Goal: Information Seeking & Learning: Learn about a topic

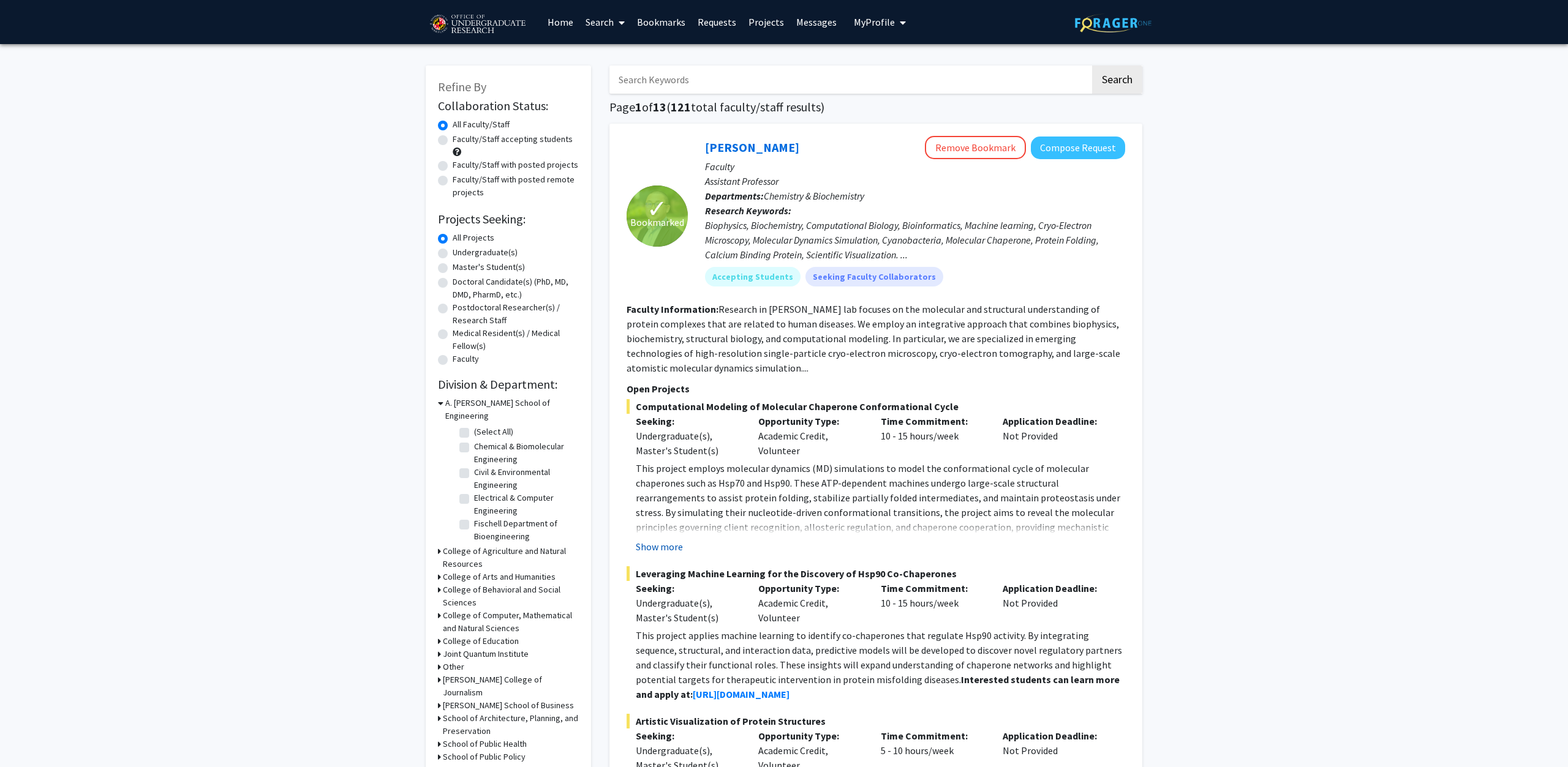
click at [680, 549] on button "Show more" at bounding box center [659, 547] width 47 height 15
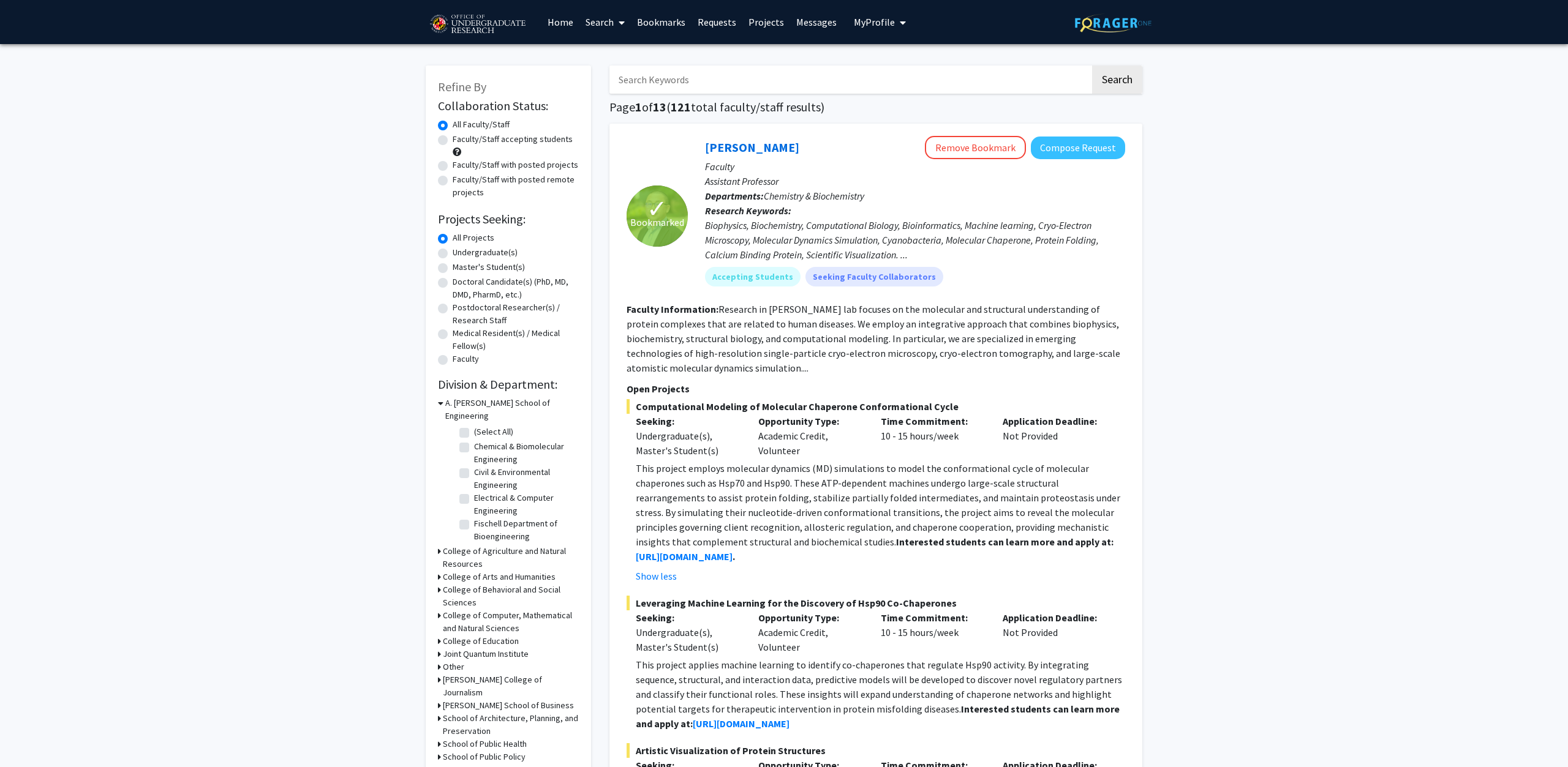
scroll to position [125, 0]
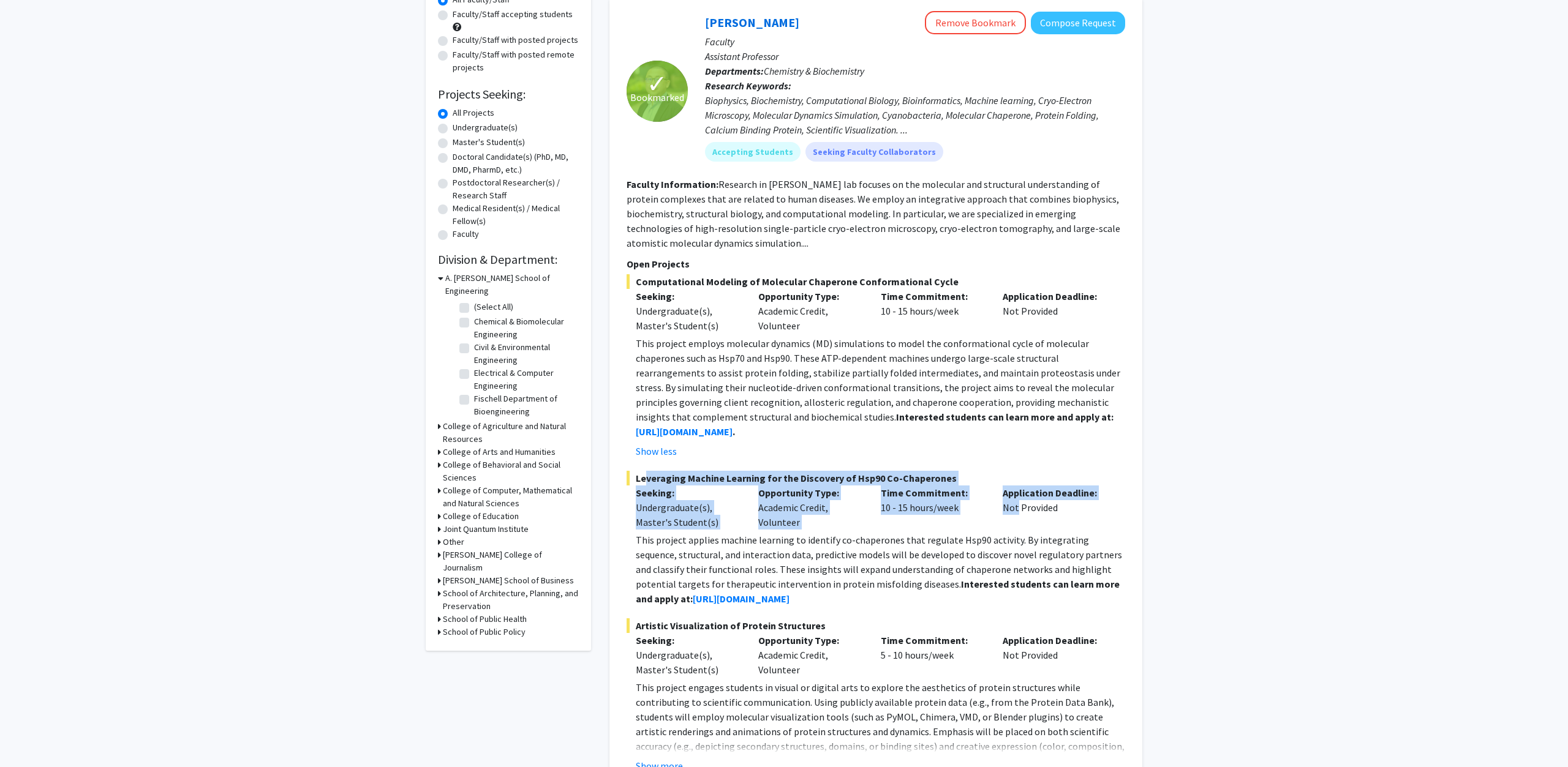
drag, startPoint x: 642, startPoint y: 477, endPoint x: 1014, endPoint y: 520, distance: 374.5
click at [1014, 520] on div "Leveraging Machine Learning for the Discovery of Hsp90 Co-Chaperones Seeking: U…" at bounding box center [876, 539] width 499 height 135
drag, startPoint x: 1001, startPoint y: 597, endPoint x: 1001, endPoint y: 581, distance: 16.0
click at [1001, 581] on p "This project applies machine learning to identify co-chaperones that regulate H…" at bounding box center [880, 569] width 489 height 74
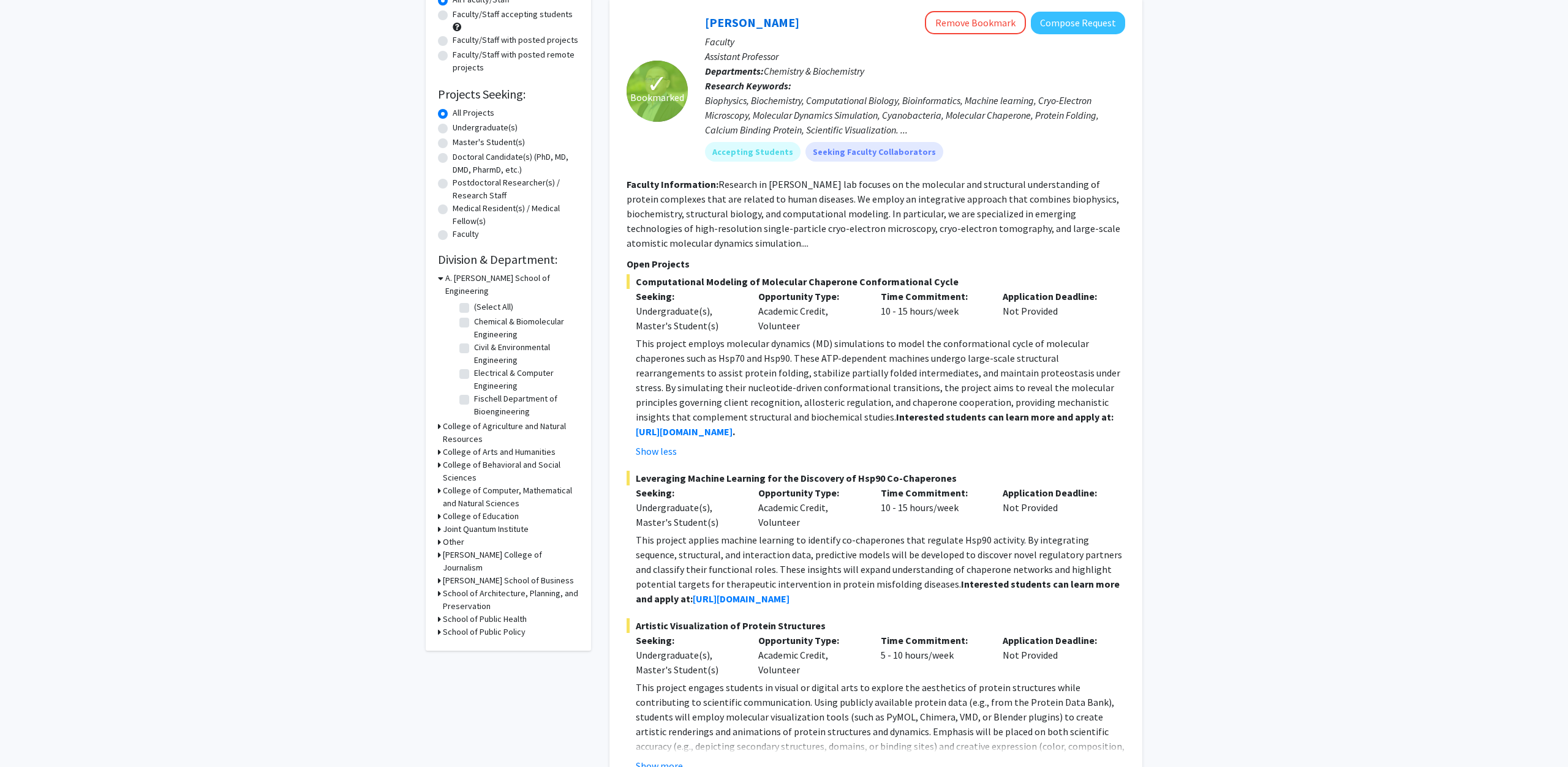
click at [988, 542] on p "This project applies machine learning to identify co-chaperones that regulate H…" at bounding box center [880, 569] width 489 height 74
drag, startPoint x: 666, startPoint y: 270, endPoint x: 921, endPoint y: 272, distance: 255.0
click at [921, 272] on section "Open Projects Computational Modeling of Molecular Chaperone Conformational Cycl…" at bounding box center [876, 514] width 499 height 516
click at [929, 257] on p "Open Projects" at bounding box center [876, 264] width 499 height 15
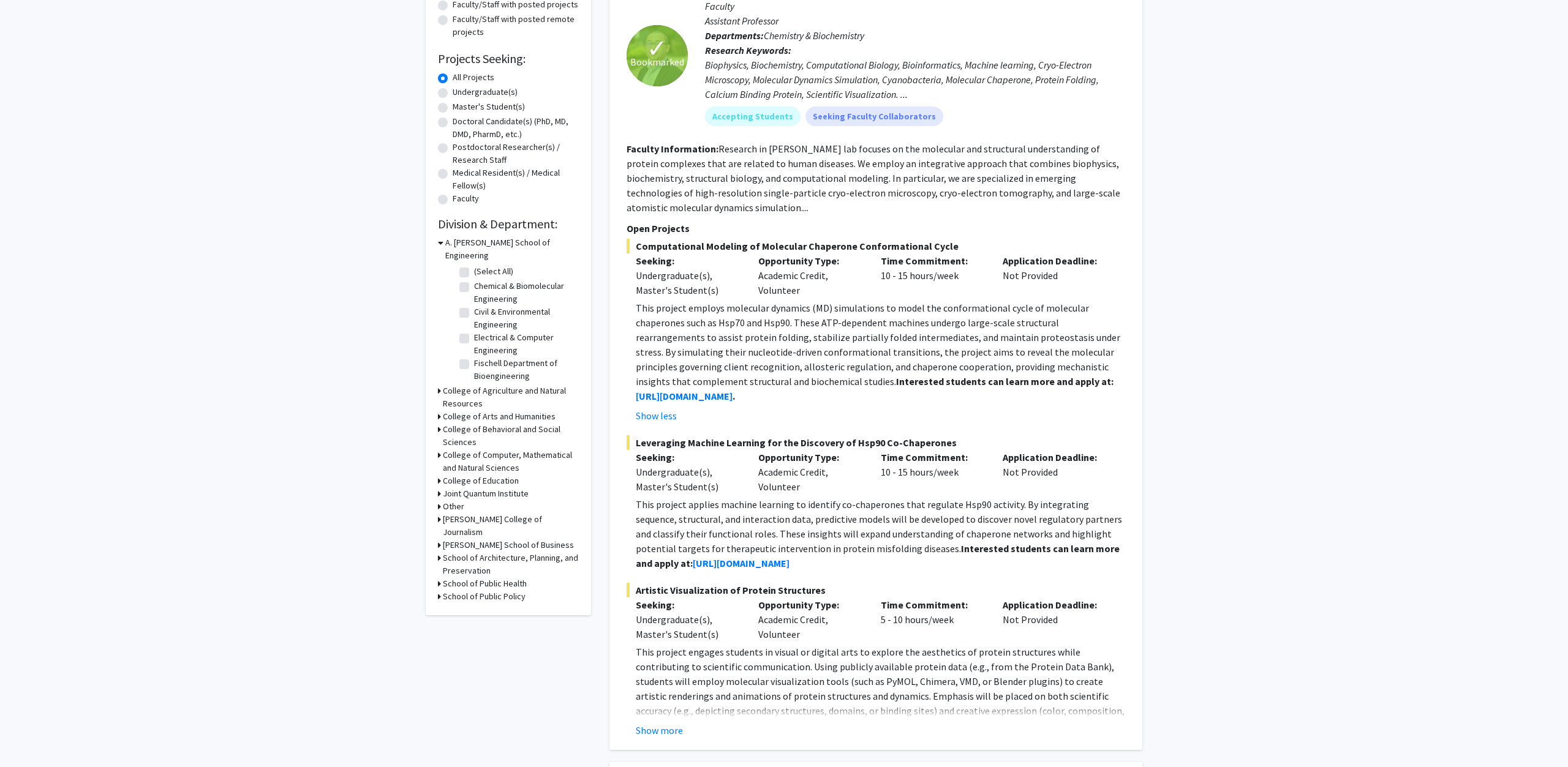
scroll to position [188, 0]
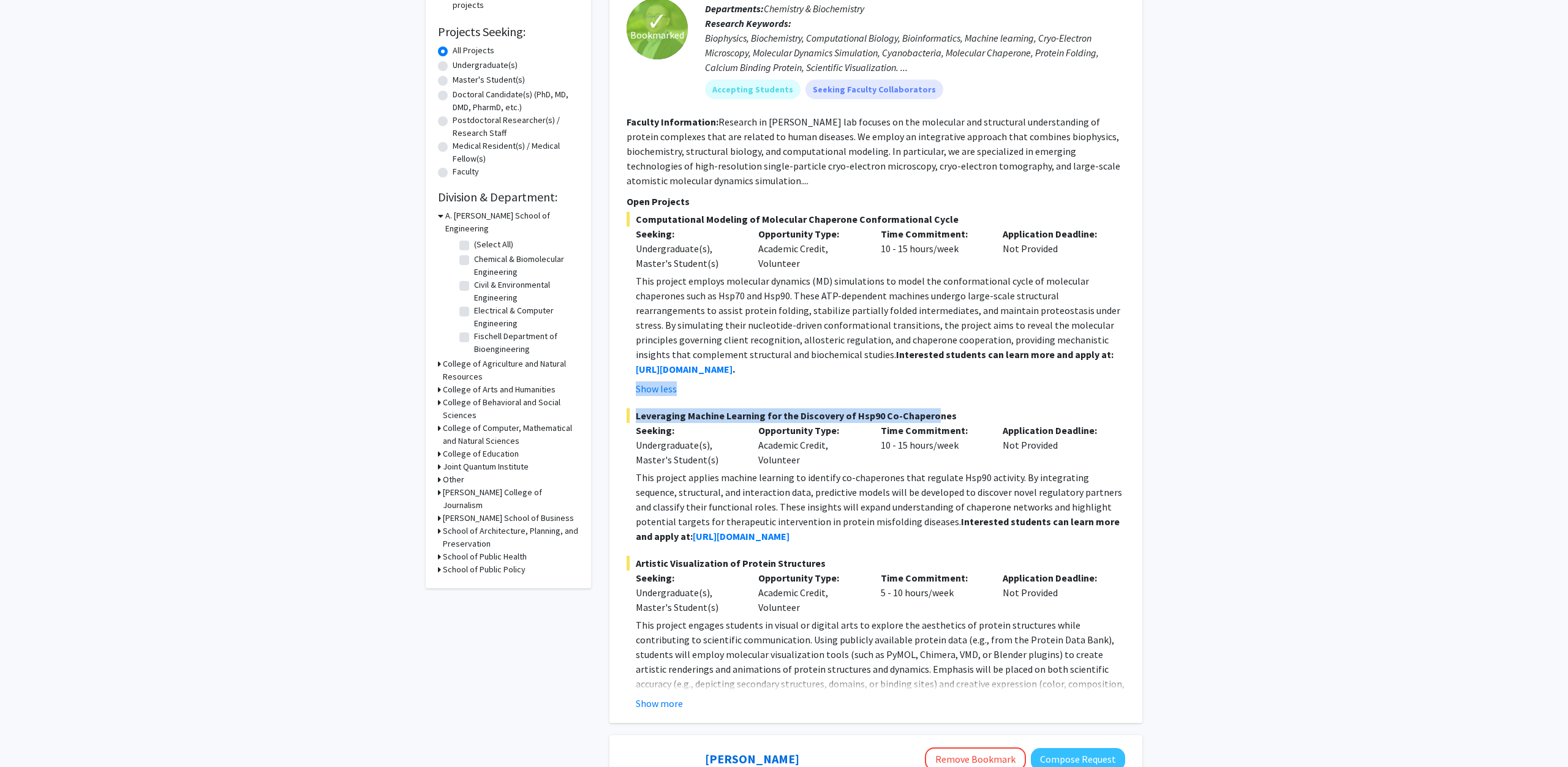
drag, startPoint x: 698, startPoint y: 401, endPoint x: 925, endPoint y: 413, distance: 227.3
click at [925, 413] on fg-project-list "Computational Modeling of Molecular Chaperone Conformational Cycle Seeking: Und…" at bounding box center [876, 461] width 499 height 499
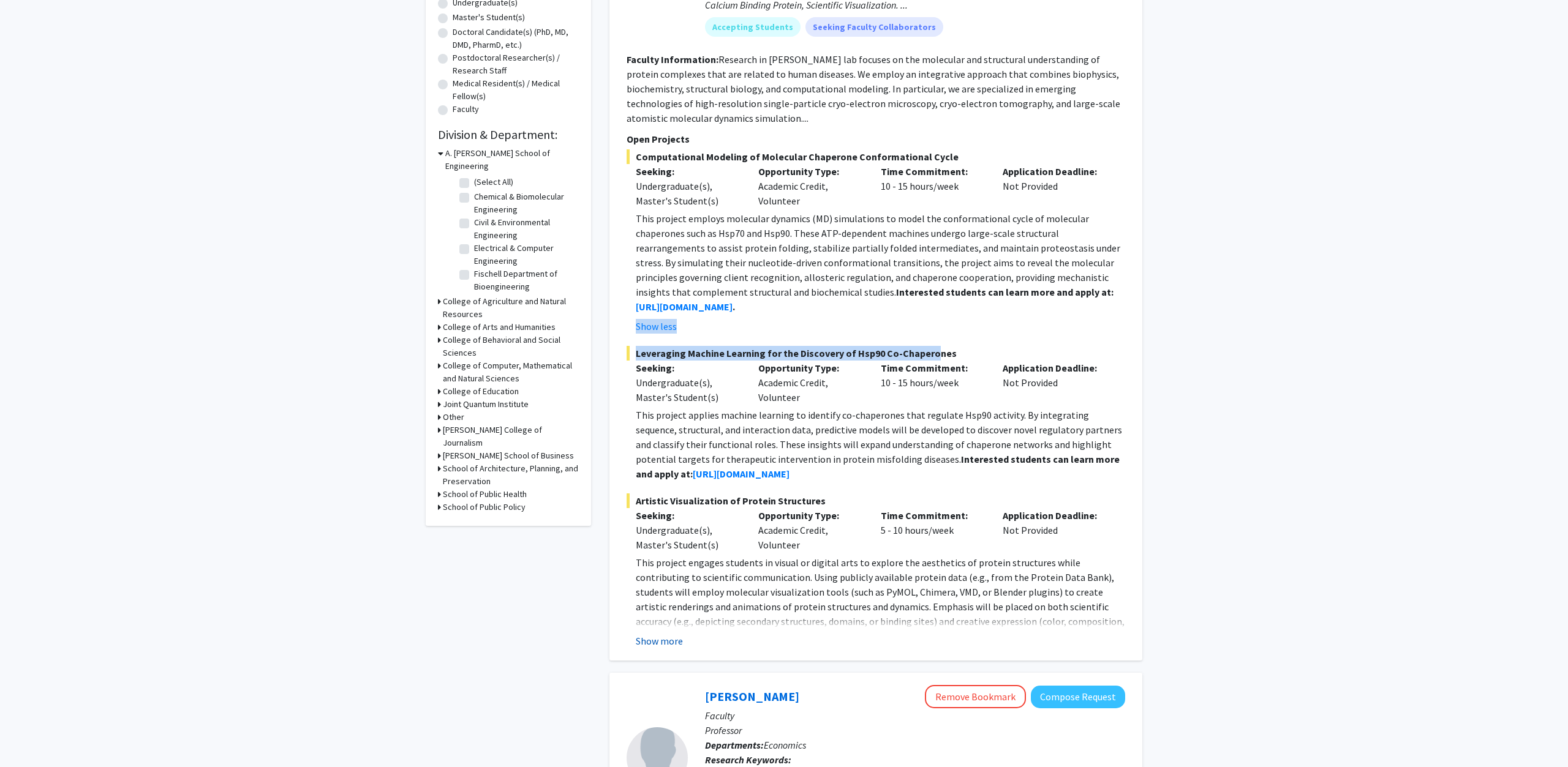
click at [674, 644] on button "Show more" at bounding box center [659, 641] width 47 height 15
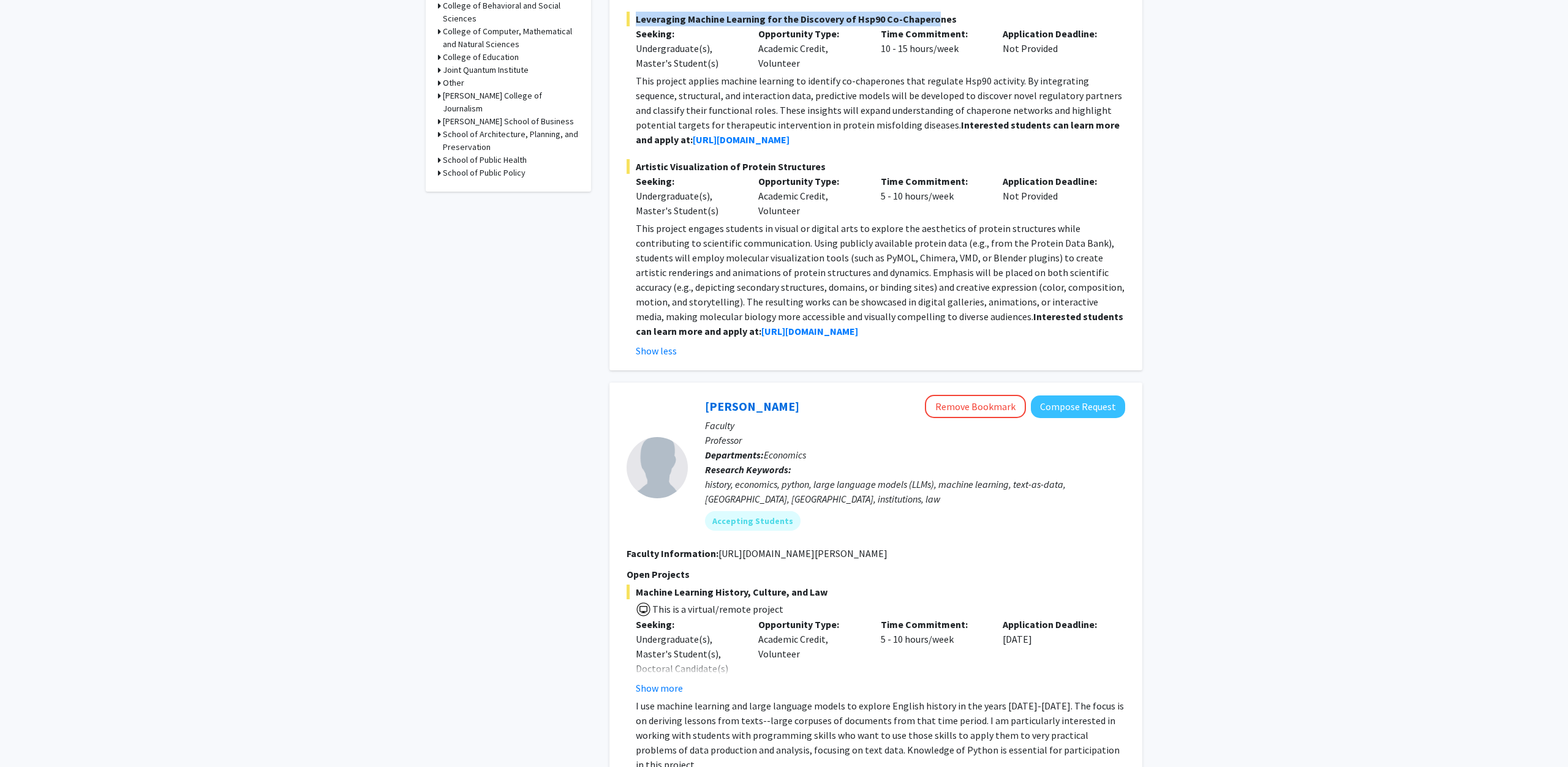
scroll to position [687, 0]
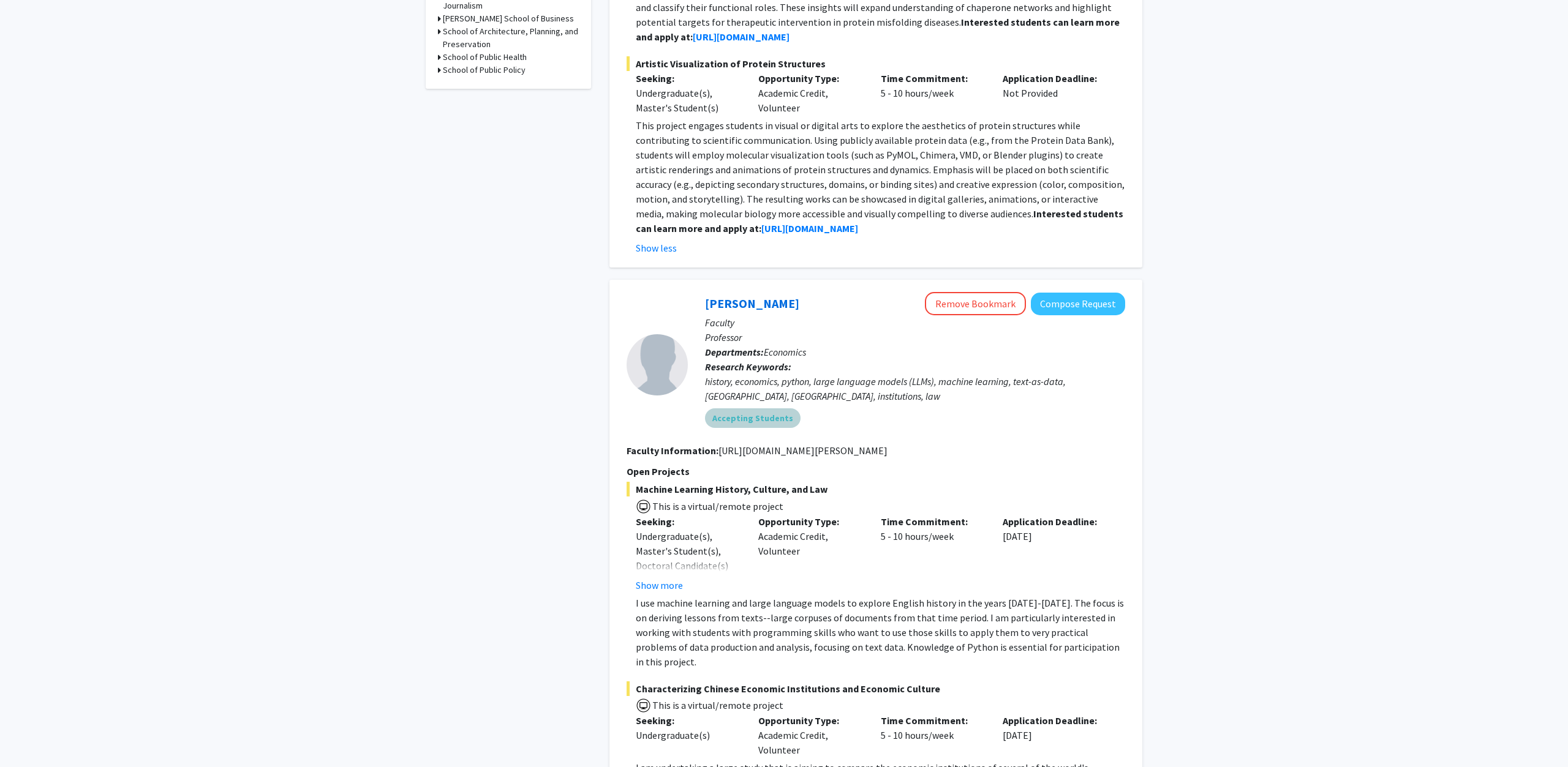
drag, startPoint x: 987, startPoint y: 407, endPoint x: 973, endPoint y: 366, distance: 43.3
click at [973, 366] on div "[PERSON_NAME] Remove Bookmark Compose Request Faculty Professor Departments: Ec…" at bounding box center [906, 364] width 438 height 145
click at [973, 366] on p "Research Keywords: history, economics, python, large language models (LLMs), ma…" at bounding box center [915, 381] width 420 height 44
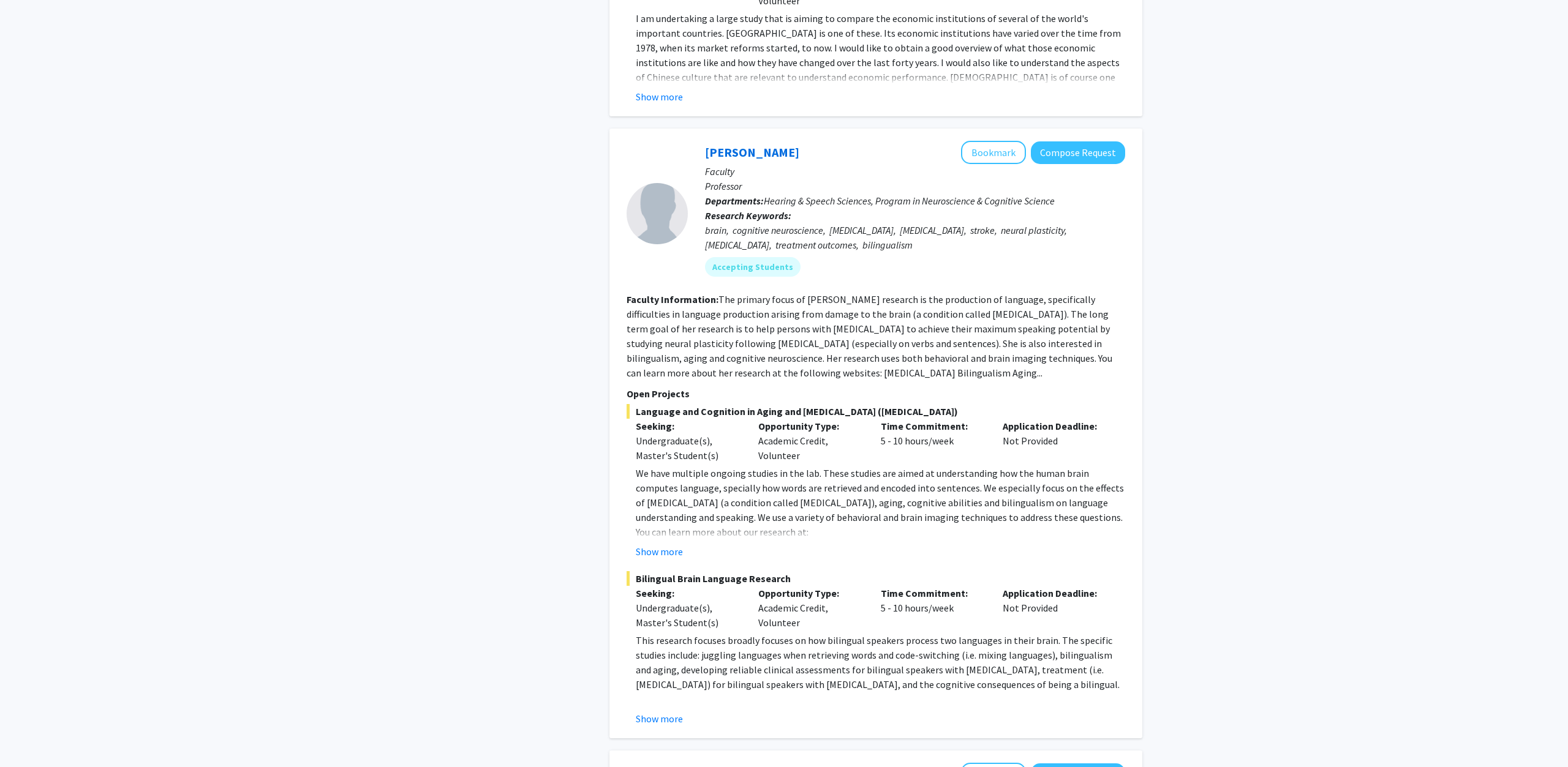
scroll to position [1498, 0]
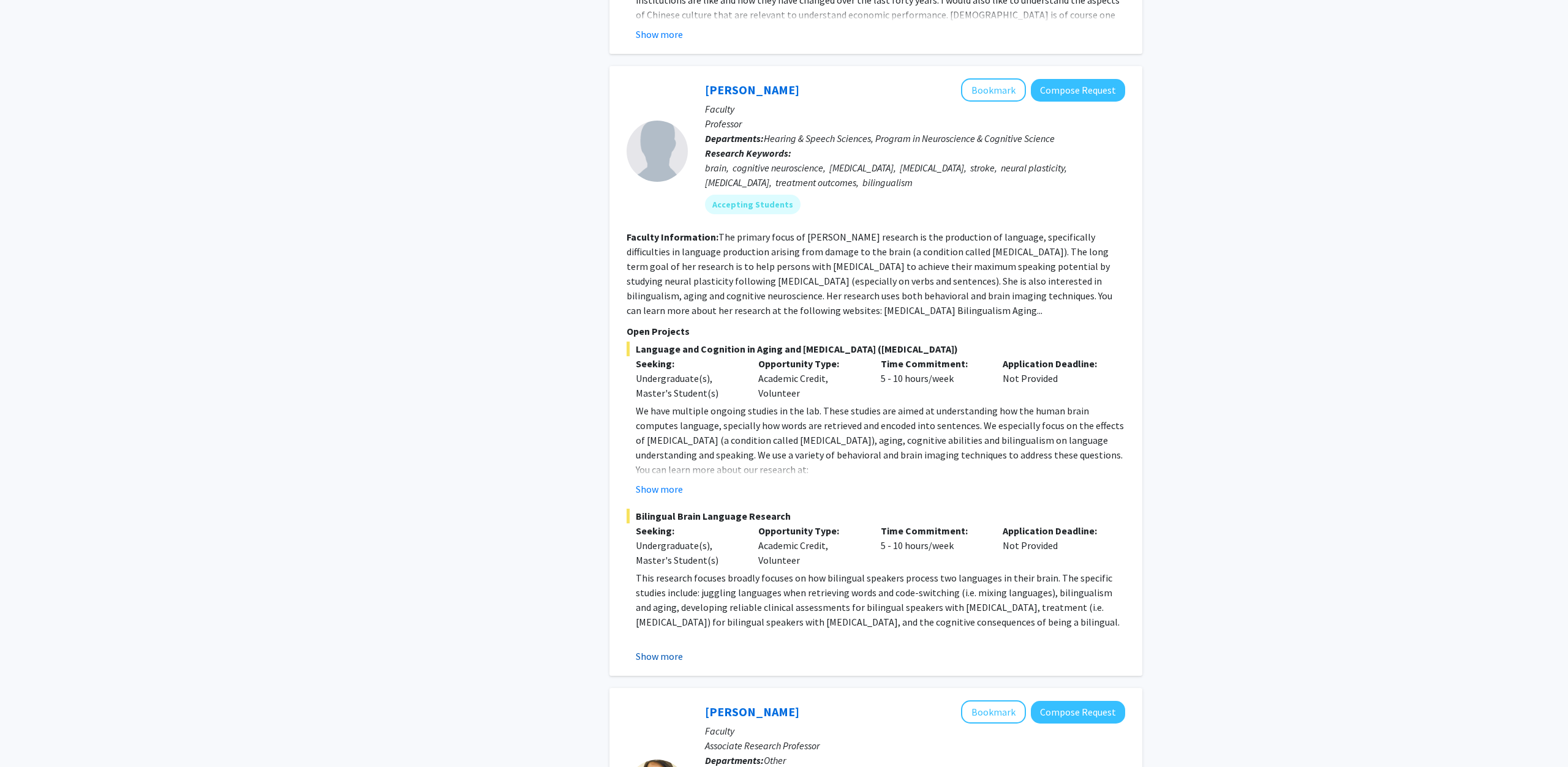
click at [674, 649] on button "Show more" at bounding box center [659, 656] width 47 height 15
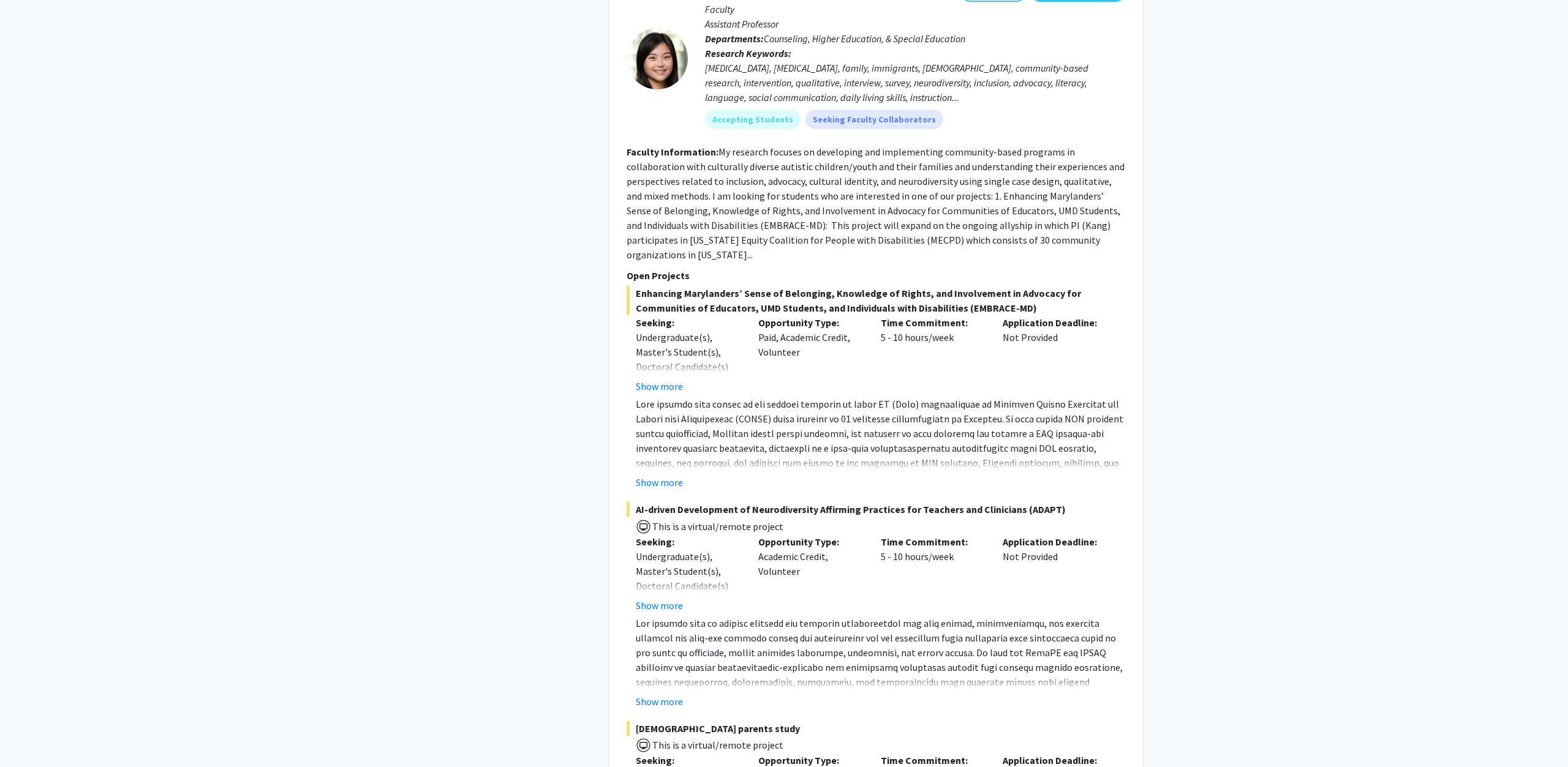
scroll to position [3497, 0]
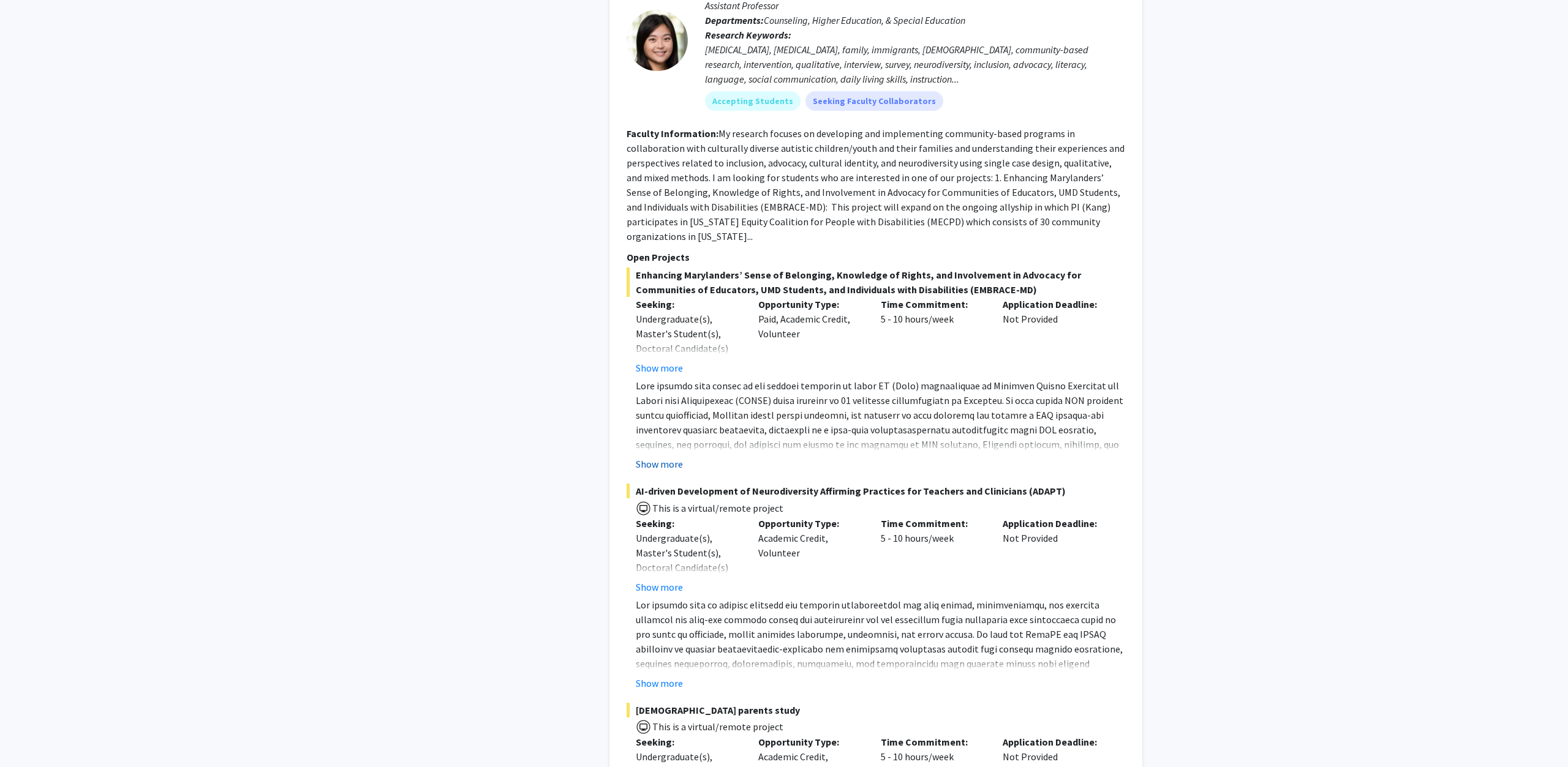
click at [659, 457] on button "Show more" at bounding box center [659, 464] width 47 height 15
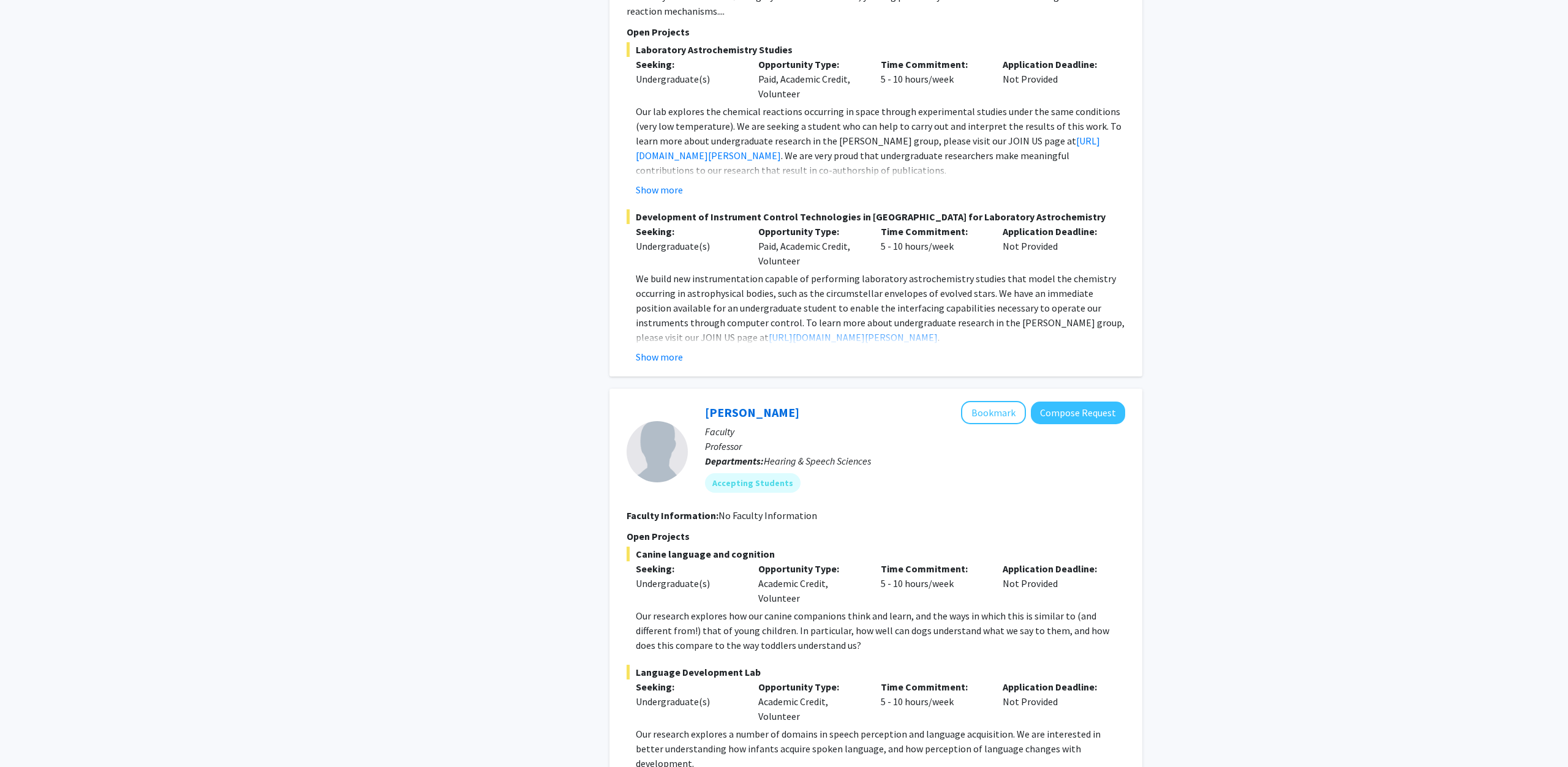
scroll to position [4746, 0]
click at [671, 351] on button "Show more" at bounding box center [659, 358] width 47 height 15
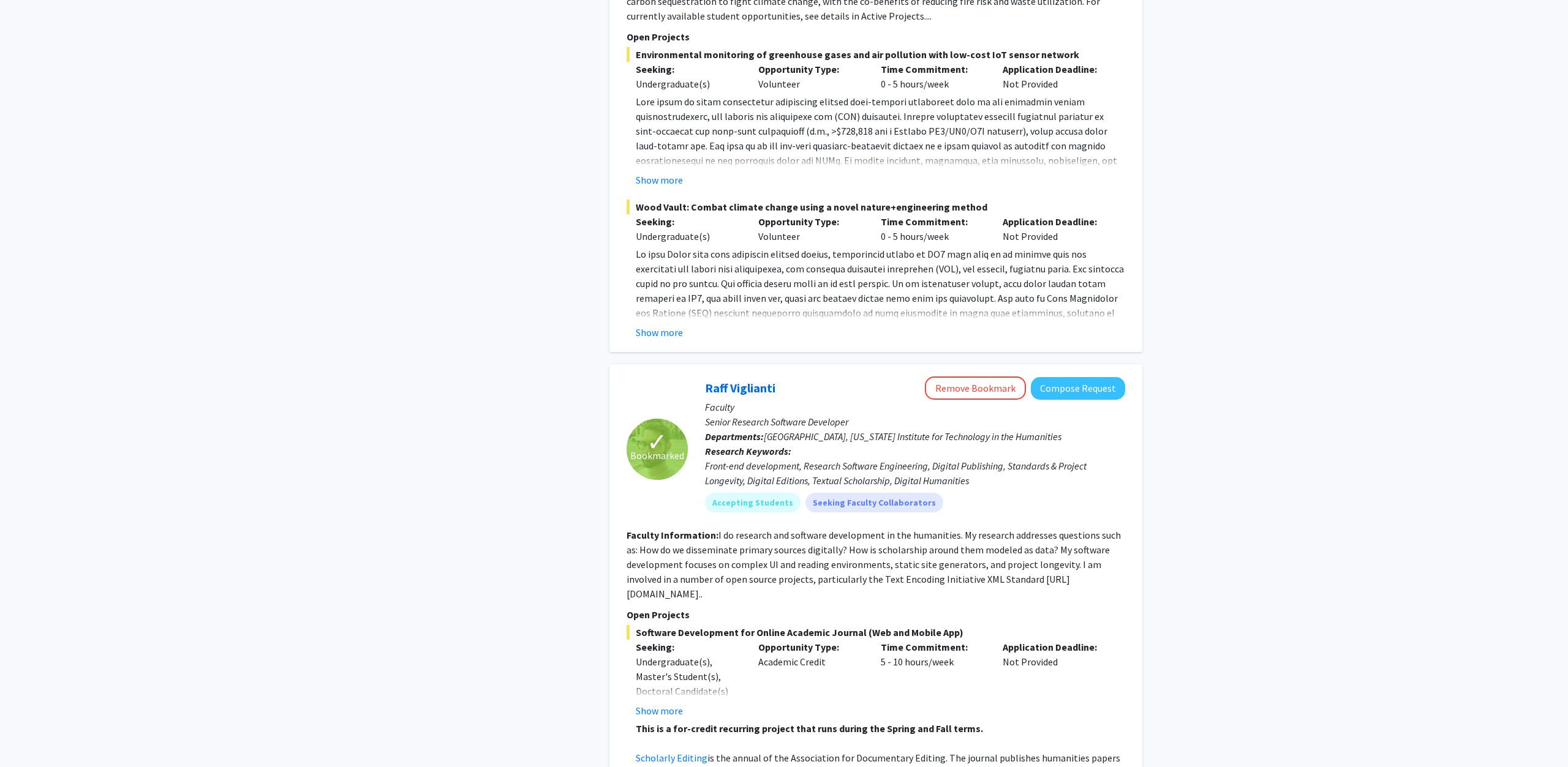
scroll to position [5995, 0]
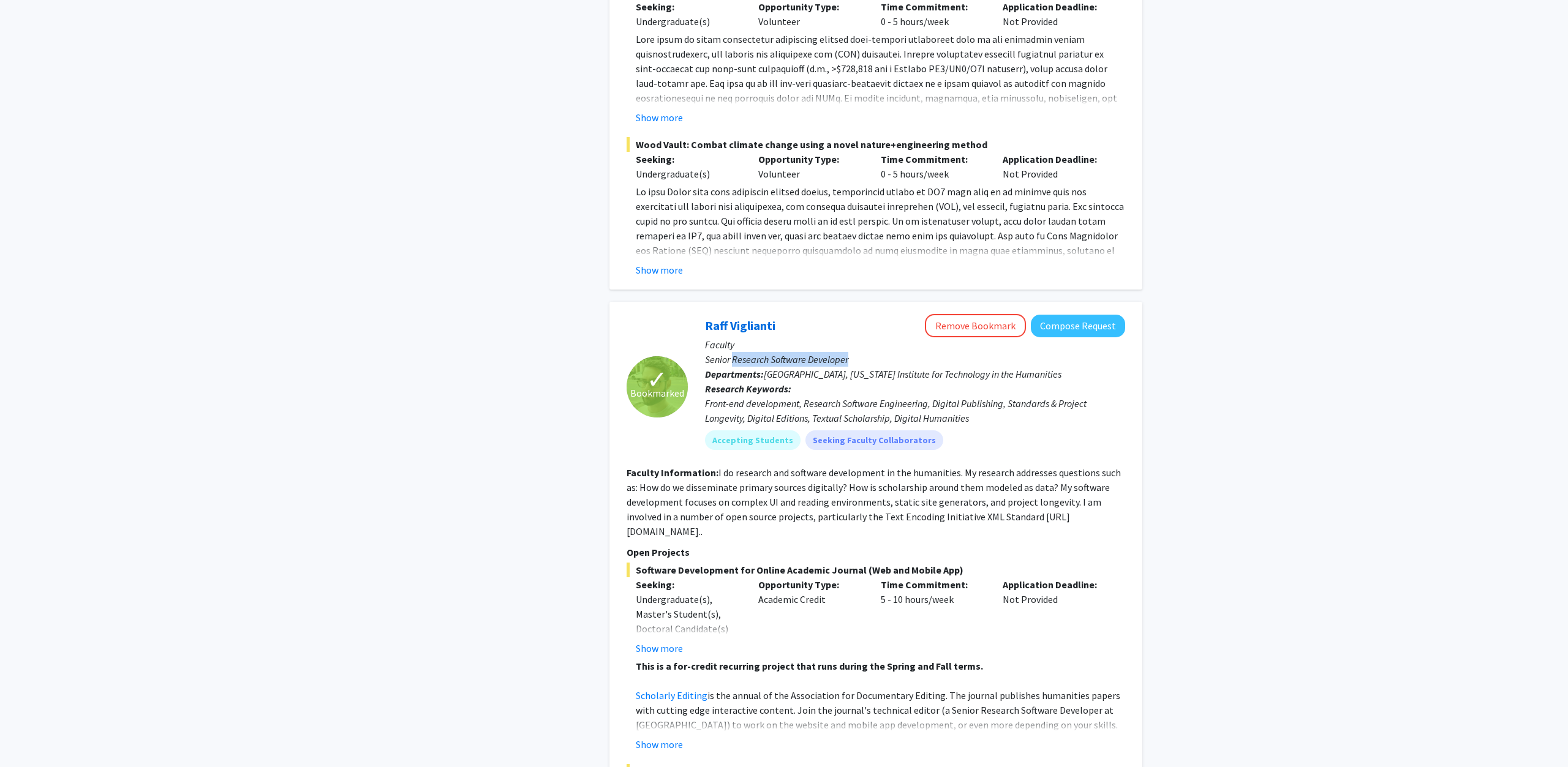
drag, startPoint x: 733, startPoint y: 313, endPoint x: 857, endPoint y: 313, distance: 124.0
click at [857, 352] on p "Senior Research Software Developer" at bounding box center [915, 360] width 420 height 15
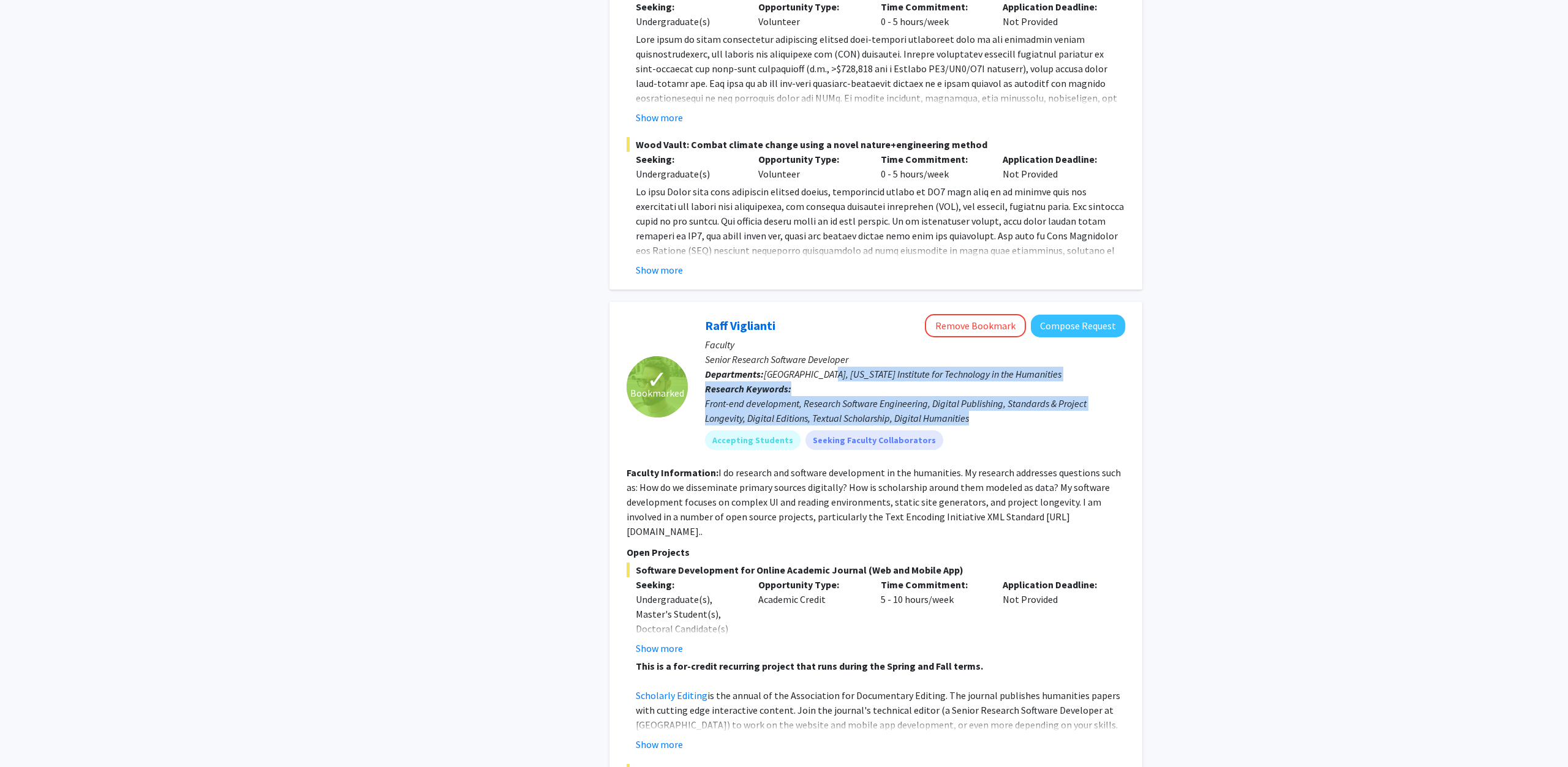
drag, startPoint x: 1026, startPoint y: 370, endPoint x: 827, endPoint y: 324, distance: 204.2
click at [827, 396] on div "Front-end development, Research Software Engineering, Digital Publishing, Stand…" at bounding box center [915, 411] width 420 height 29
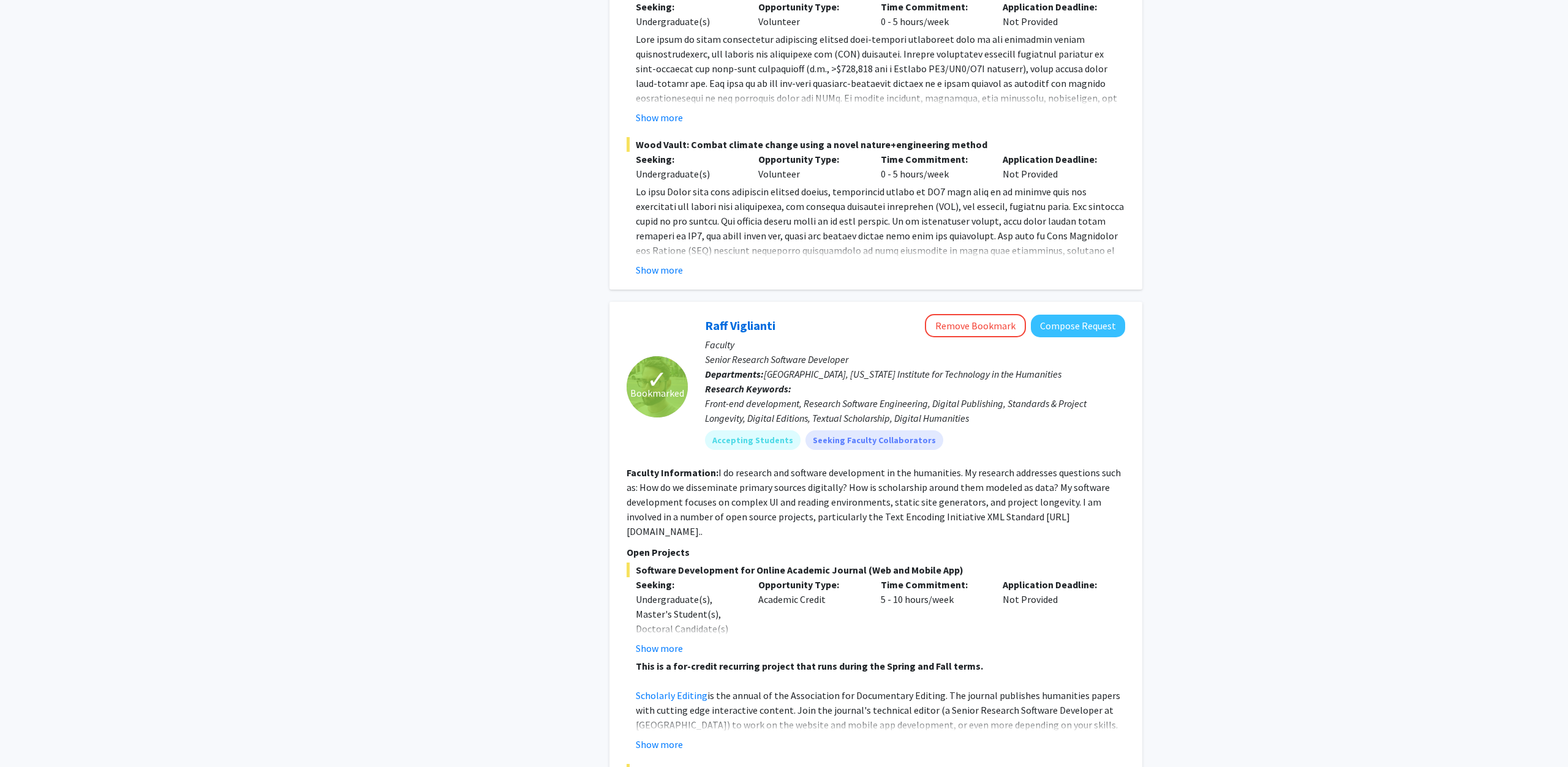
click at [827, 366] on p "Departments: [GEOGRAPHIC_DATA], [US_STATE] Institute for Technology in the Huma…" at bounding box center [915, 374] width 420 height 15
click at [643, 641] on button "Show more" at bounding box center [659, 648] width 47 height 15
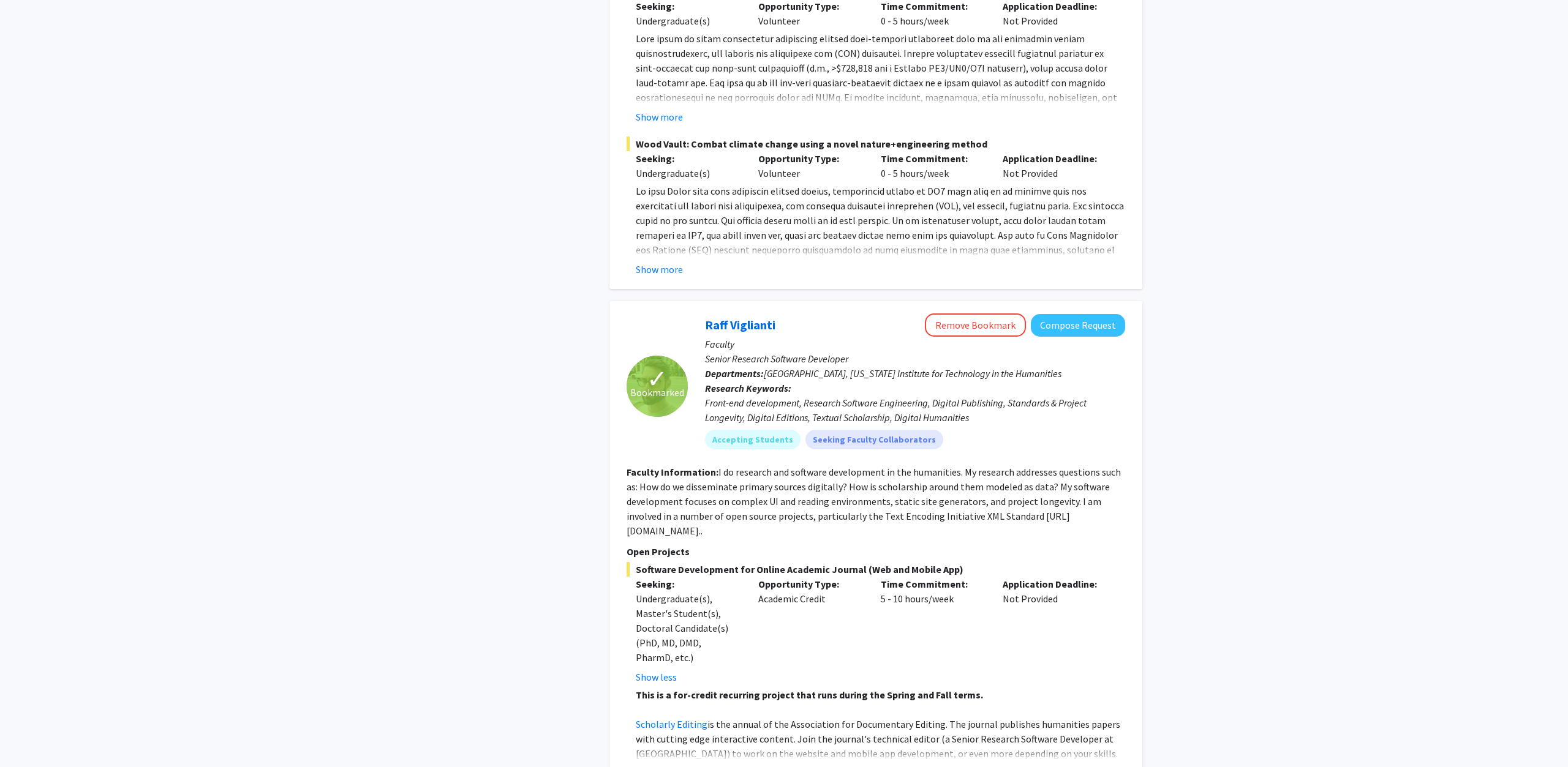
scroll to position [6245, 0]
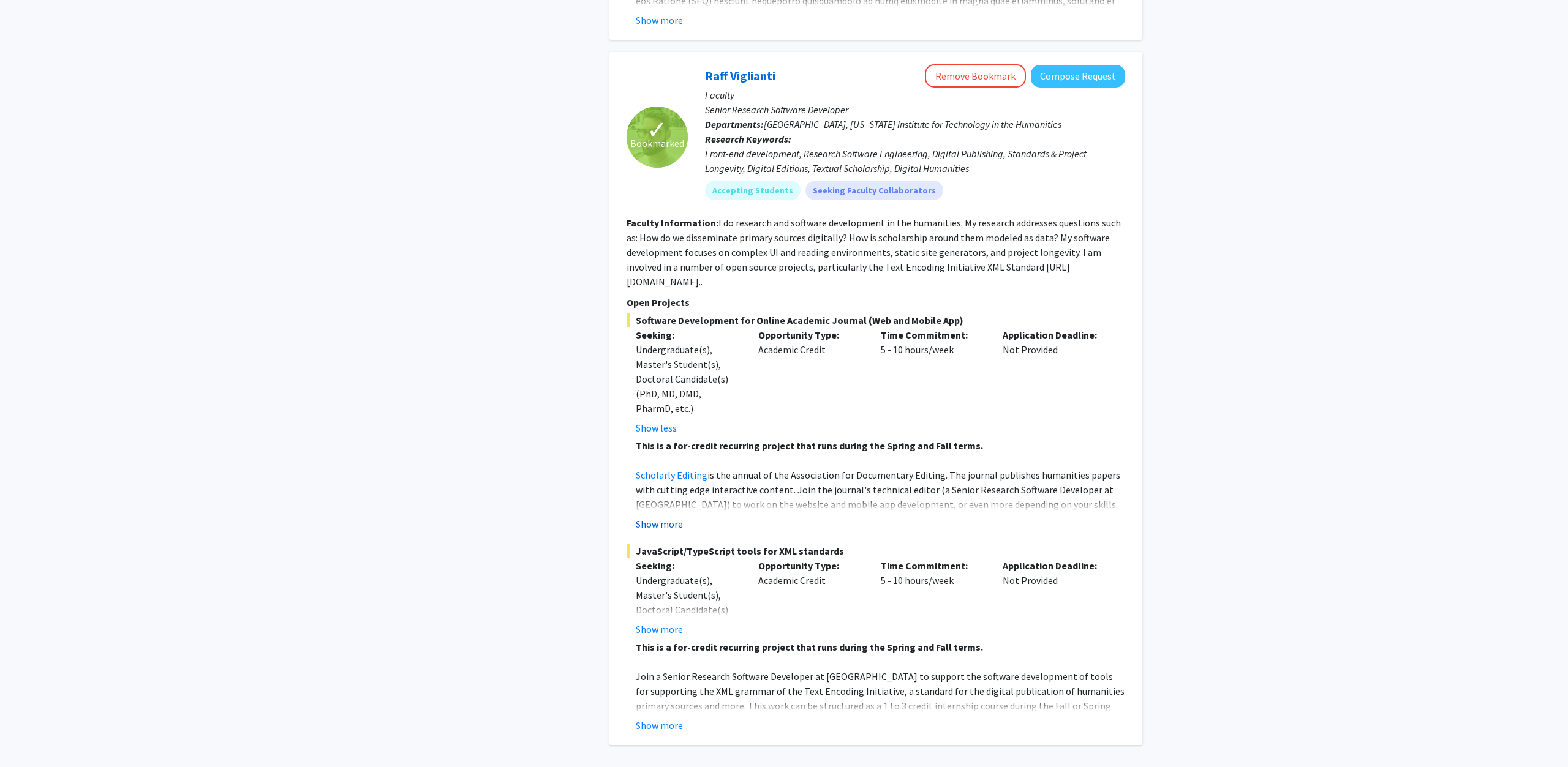
click at [665, 516] on button "Show more" at bounding box center [659, 524] width 47 height 15
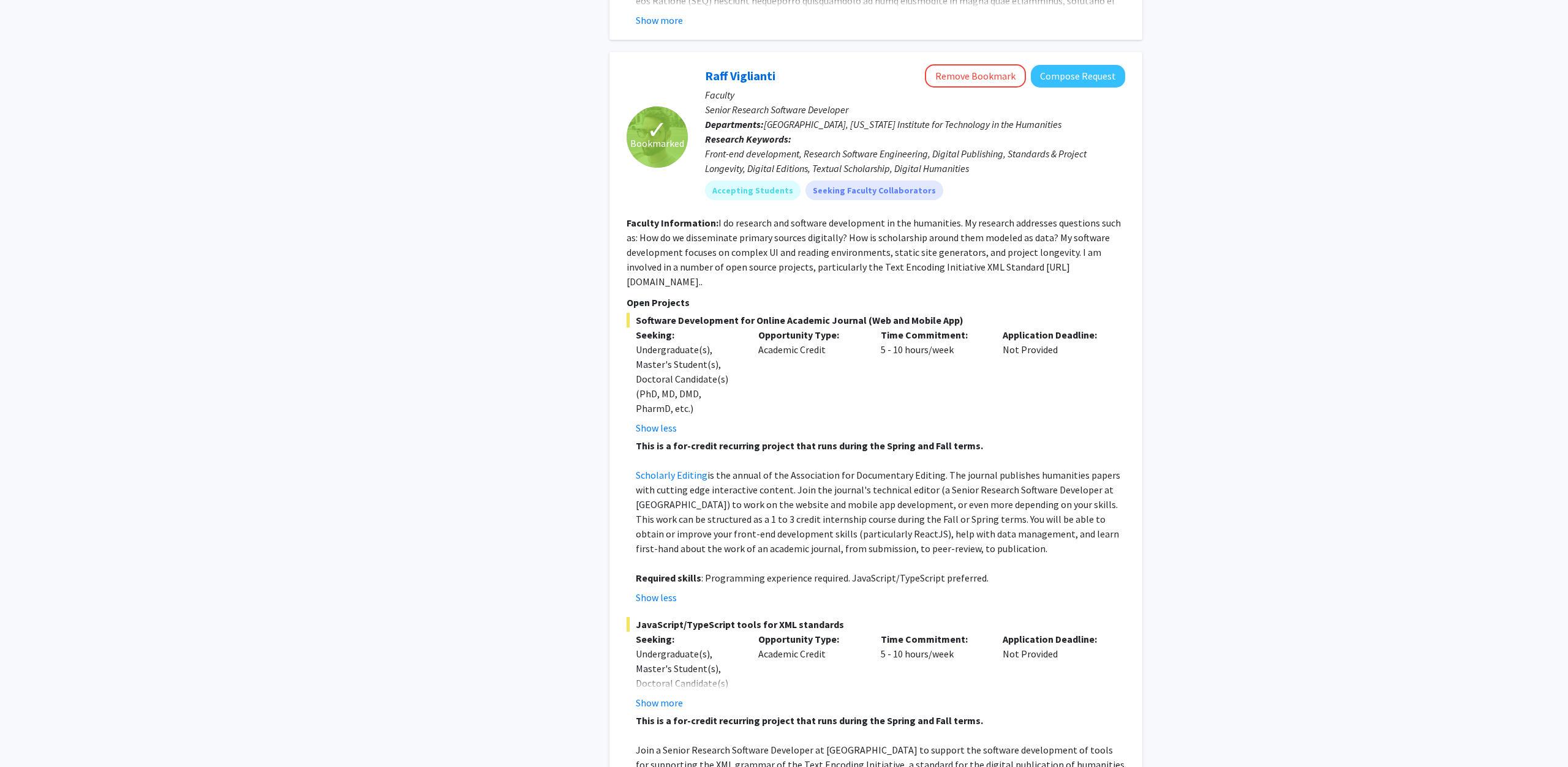
drag, startPoint x: 974, startPoint y: 487, endPoint x: 858, endPoint y: 372, distance: 163.3
click at [858, 438] on div "This is a for-credit recurring project that runs during the Spring and Fall ter…" at bounding box center [880, 511] width 489 height 147
click at [710, 342] on div "Undergraduate(s), Master's Student(s), Doctoral Candidate(s) (PhD, MD, DMD, Pha…" at bounding box center [688, 379] width 104 height 74
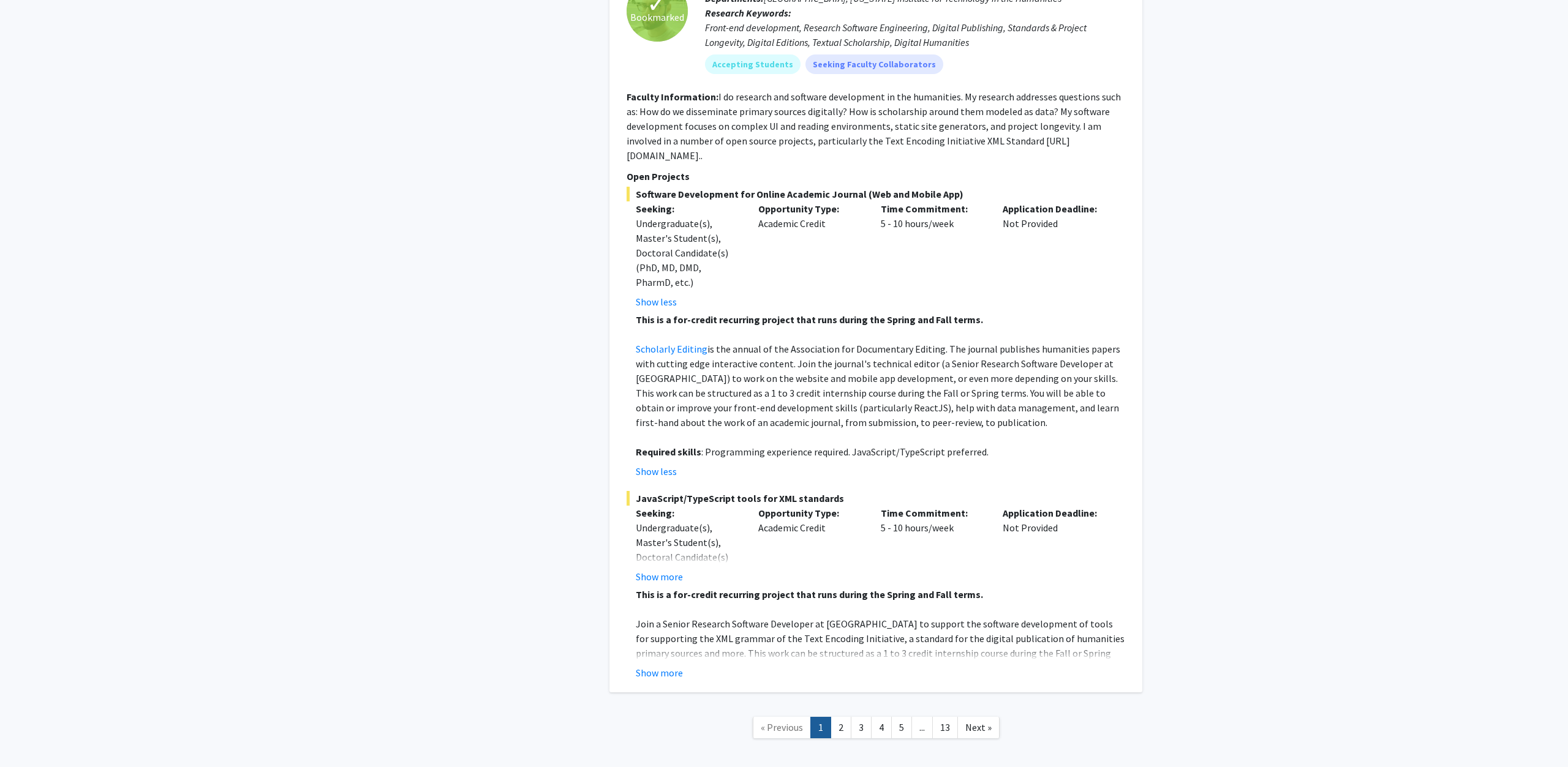
scroll to position [6374, 0]
click at [670, 663] on button "Show more" at bounding box center [659, 670] width 47 height 15
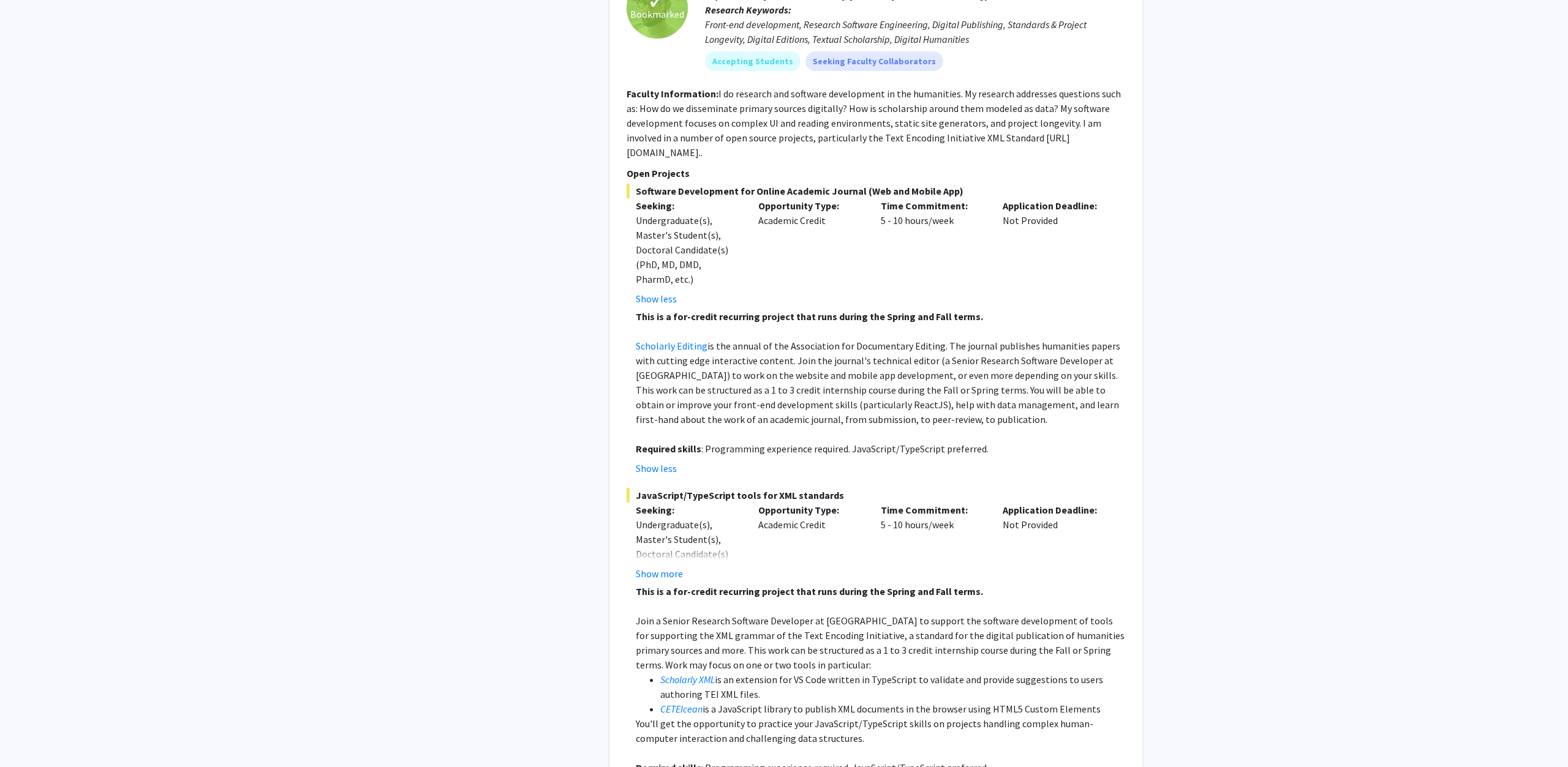
scroll to position [6436, 0]
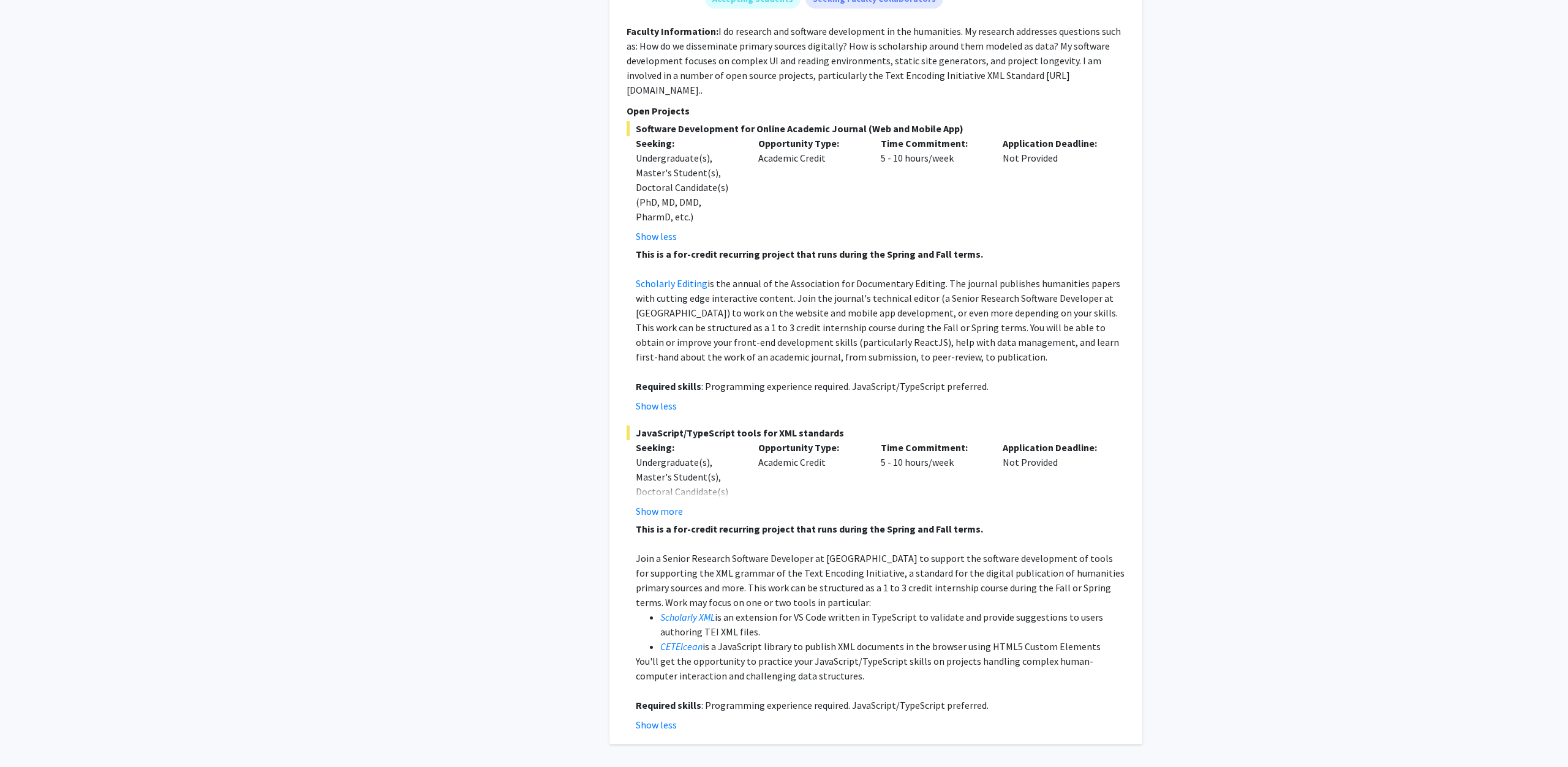
click at [843, 766] on link "2" at bounding box center [840, 780] width 21 height 21
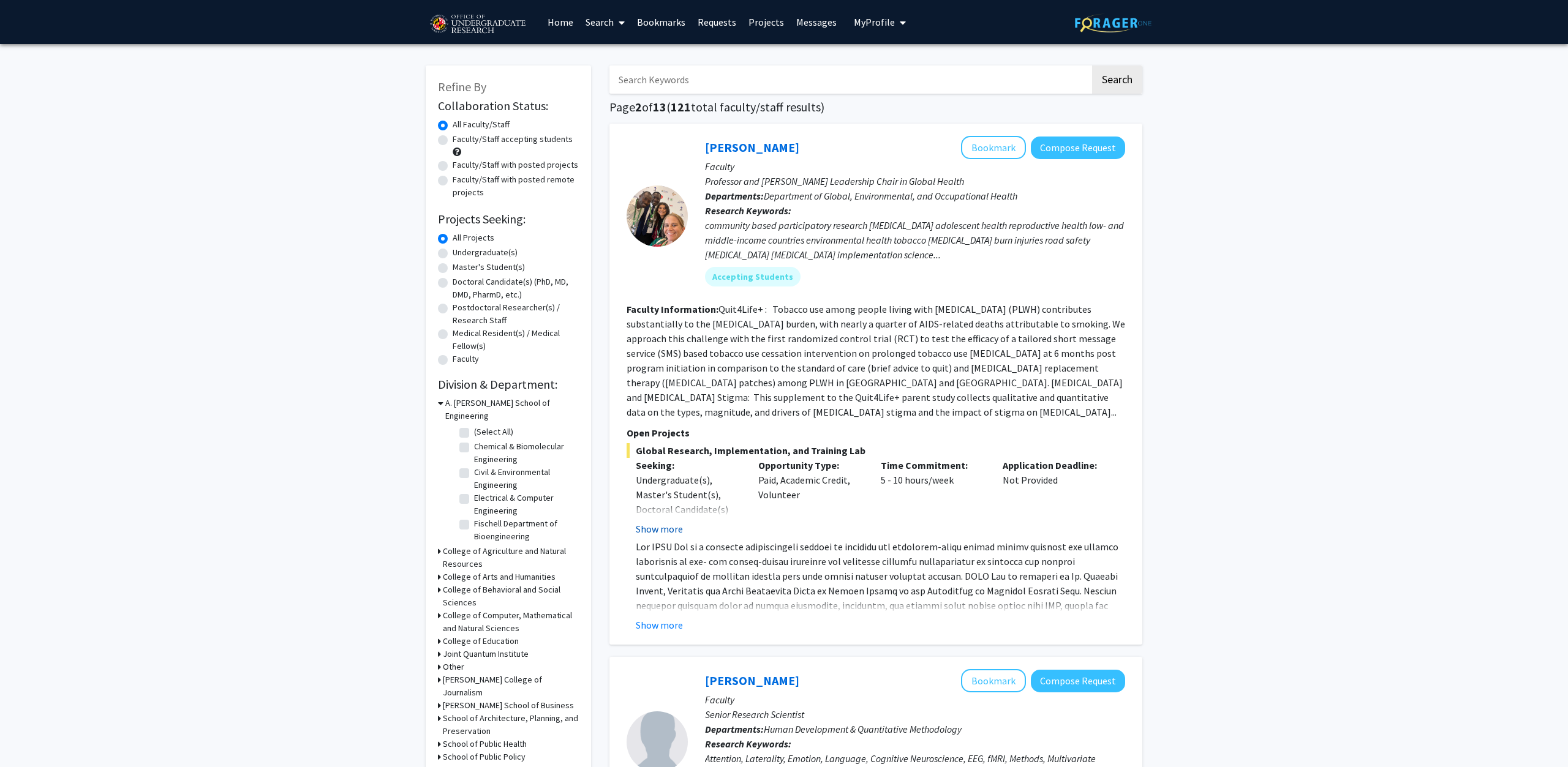
click at [667, 522] on button "Show more" at bounding box center [659, 529] width 47 height 15
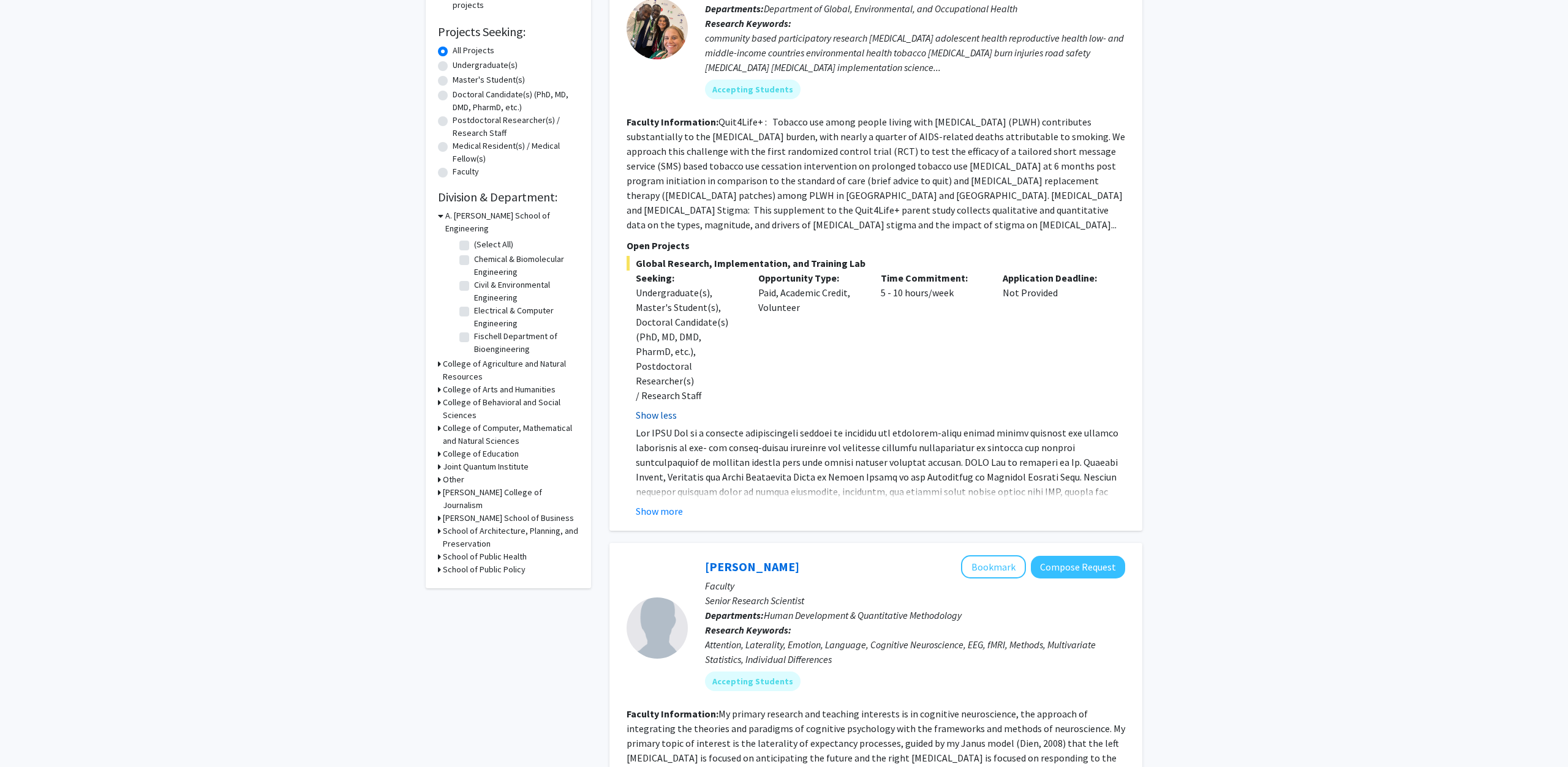
scroll to position [437, 0]
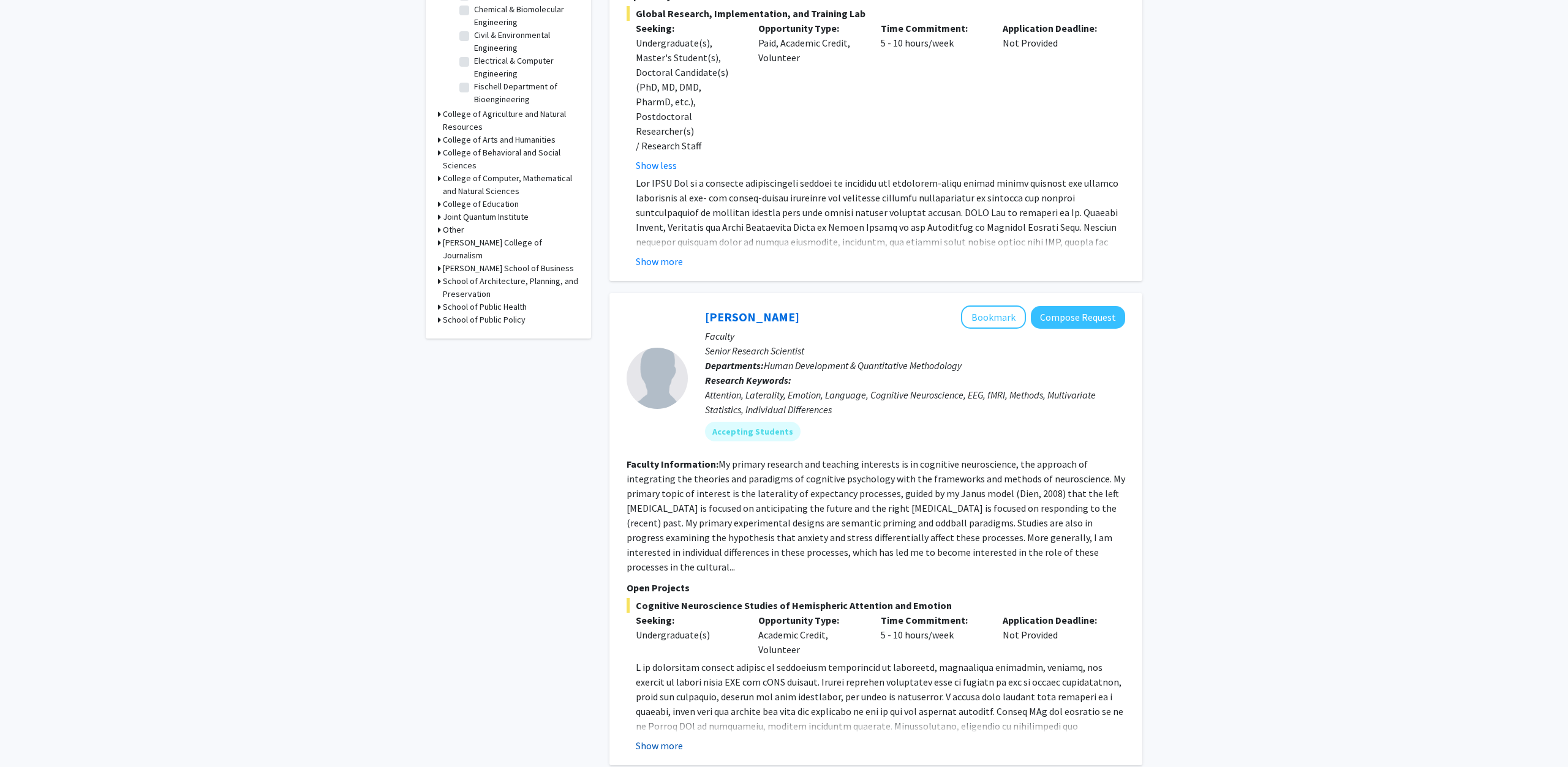
click at [665, 738] on button "Show more" at bounding box center [659, 746] width 47 height 15
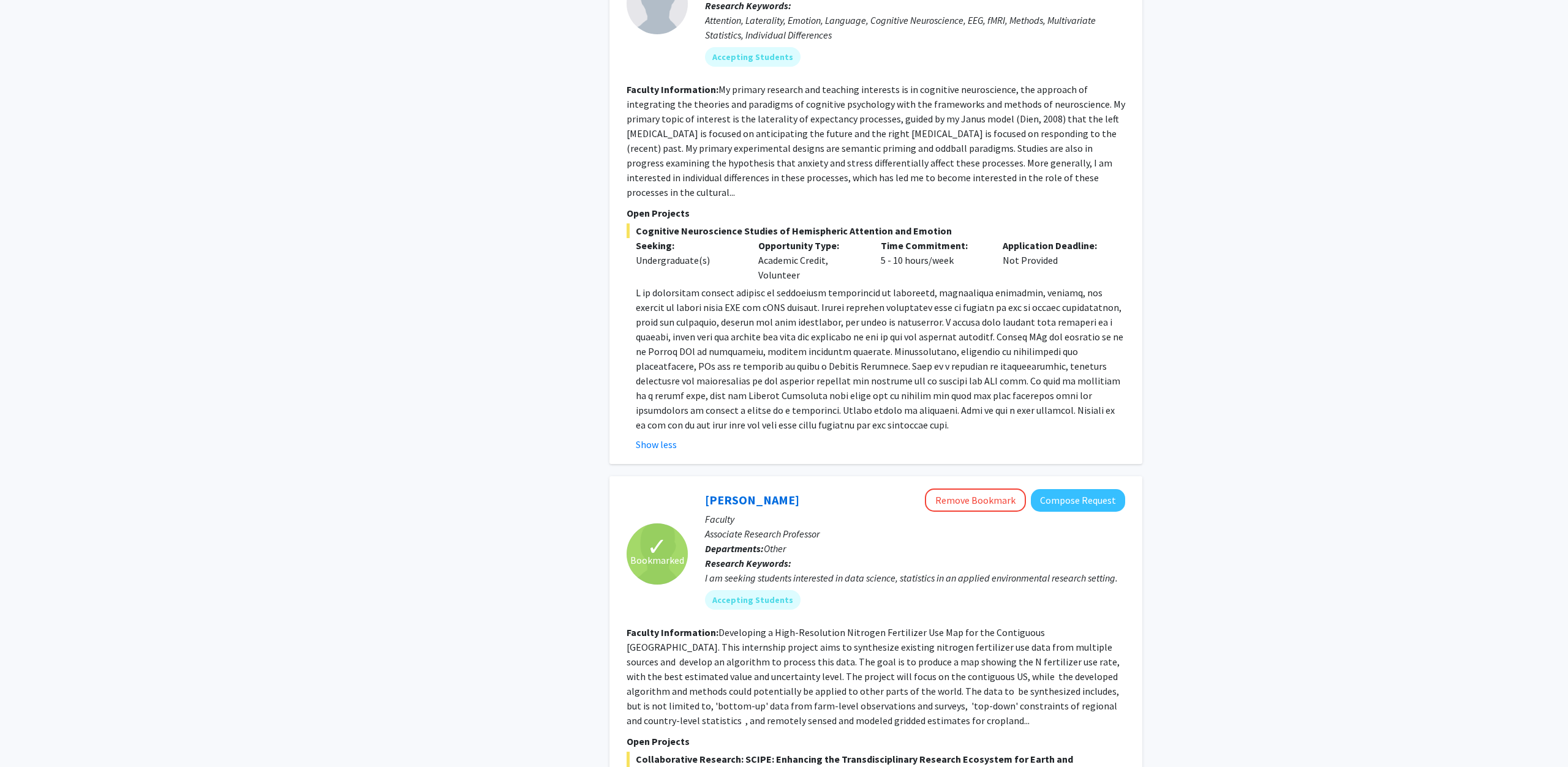
scroll to position [999, 0]
